Goal: Find specific page/section: Find specific page/section

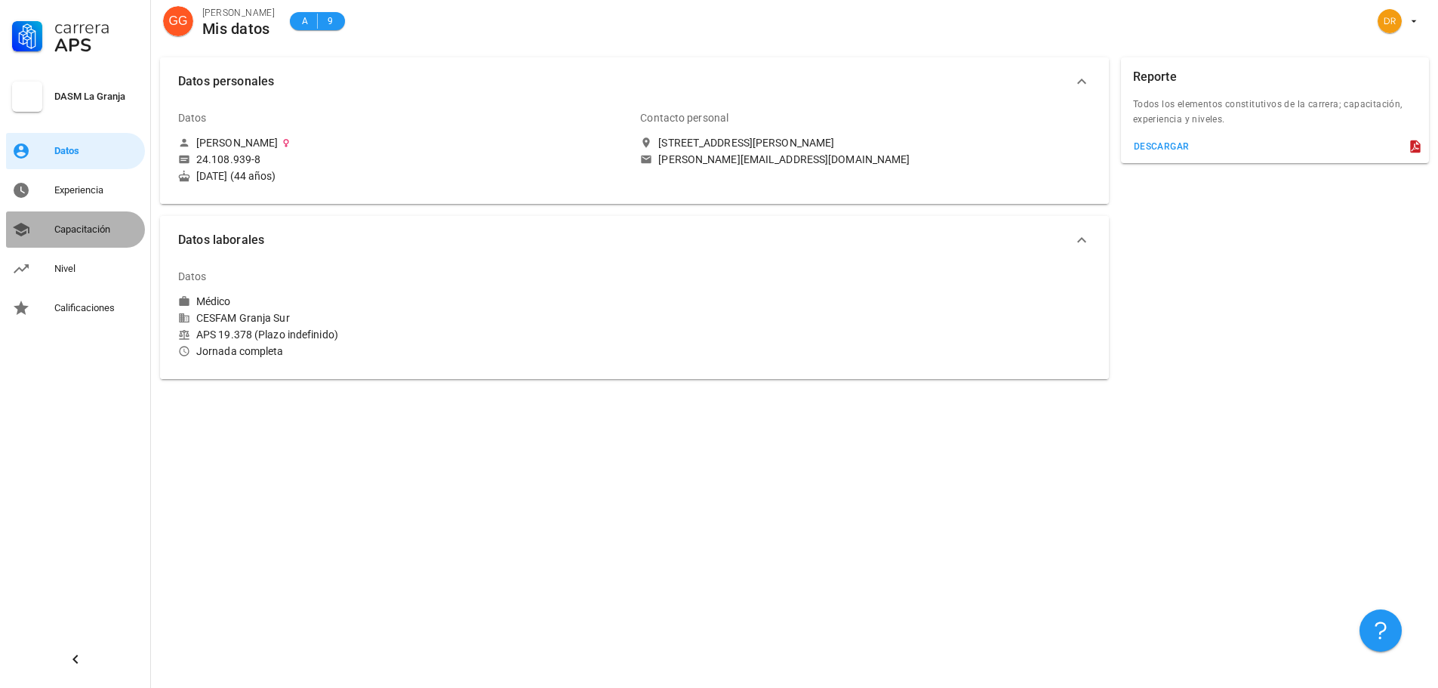
click at [69, 229] on div "Capacitación" at bounding box center [96, 229] width 85 height 12
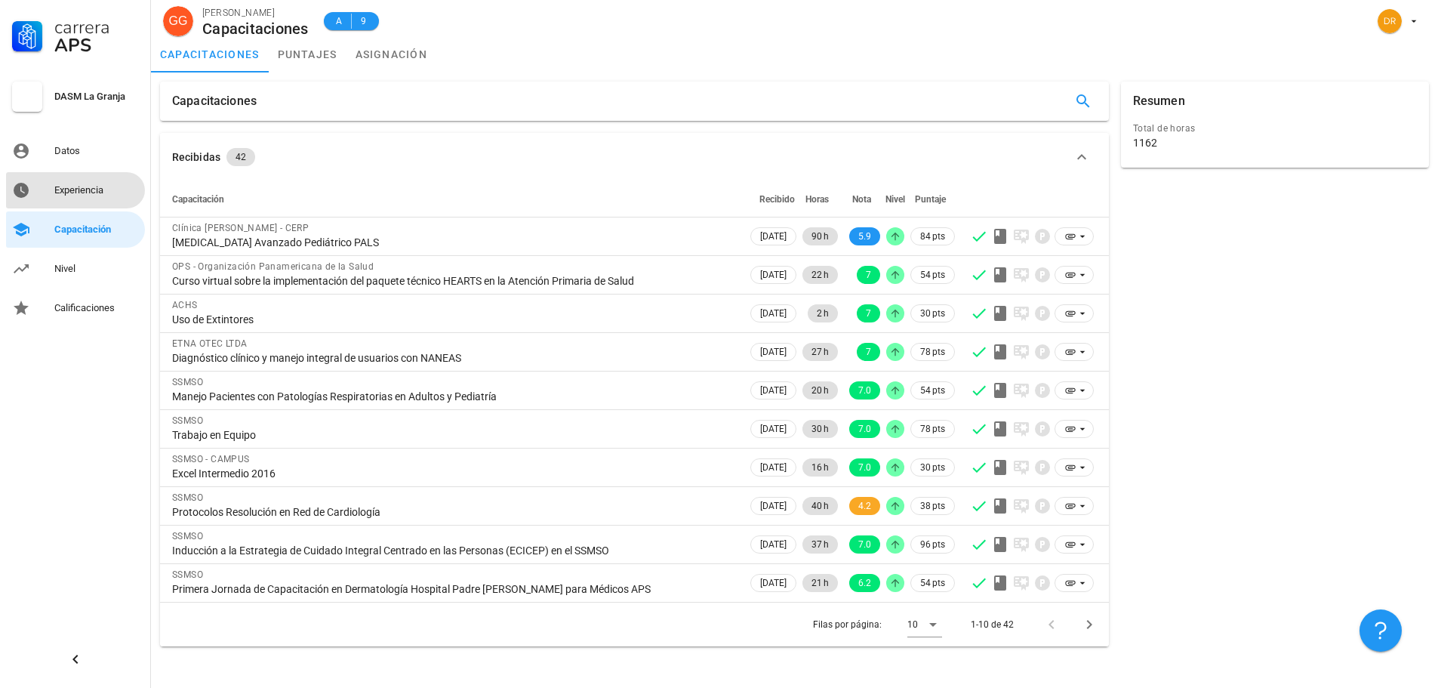
click at [89, 185] on div "Experiencia" at bounding box center [96, 190] width 85 height 12
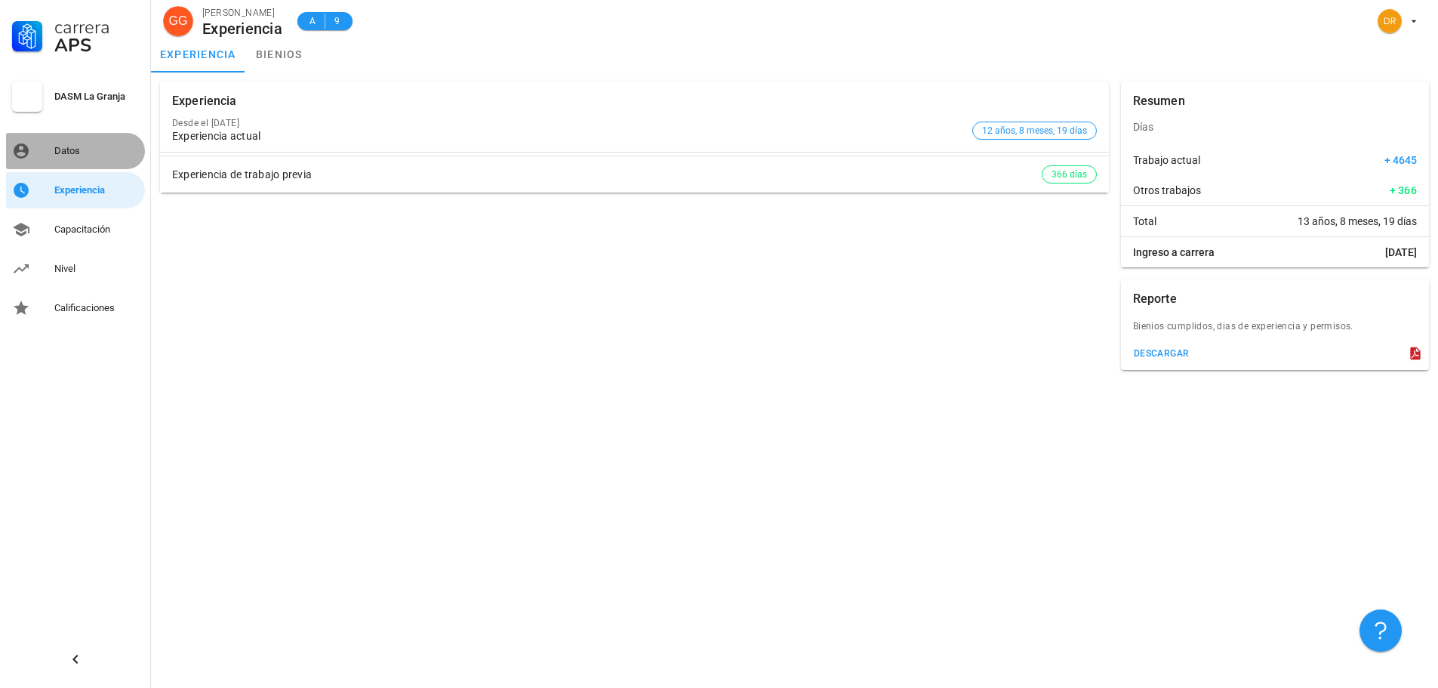
click at [66, 151] on div "Datos" at bounding box center [96, 151] width 85 height 12
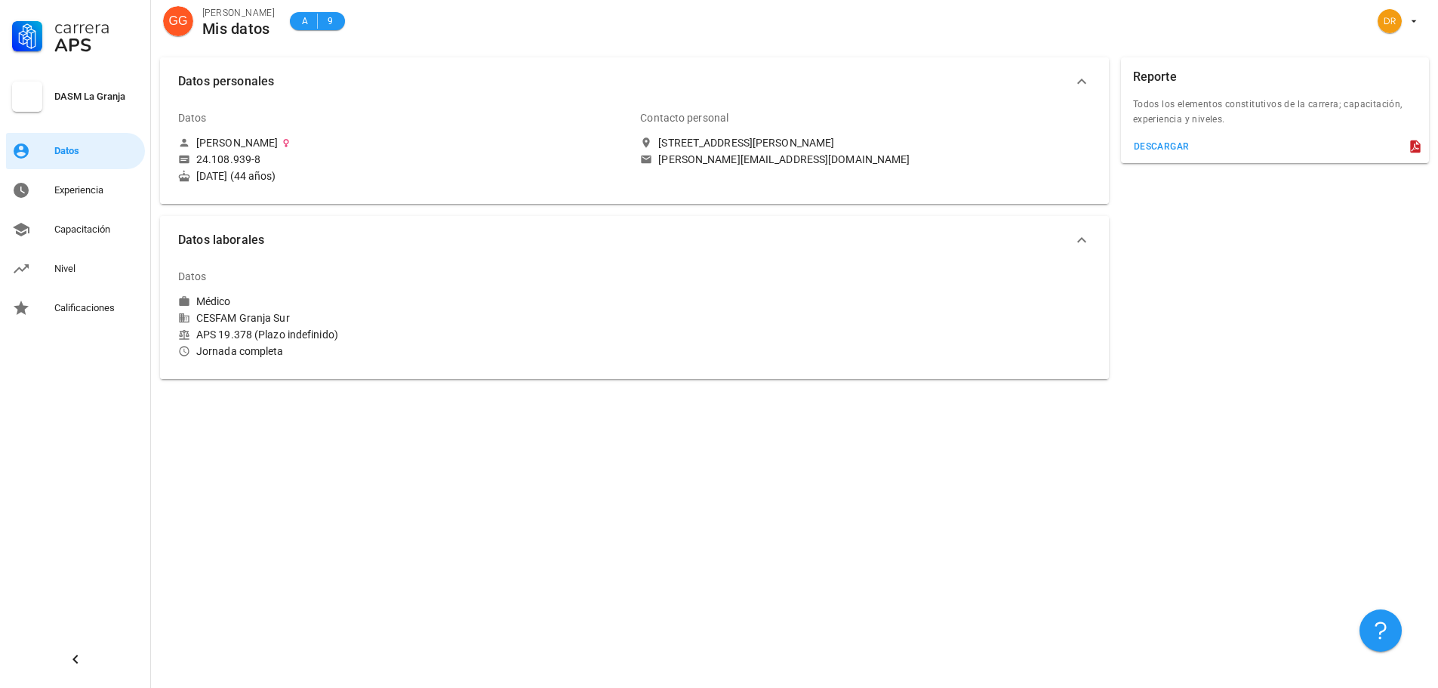
click at [84, 97] on div "DASM La Granja" at bounding box center [96, 97] width 85 height 12
